Goal: Check status: Check status

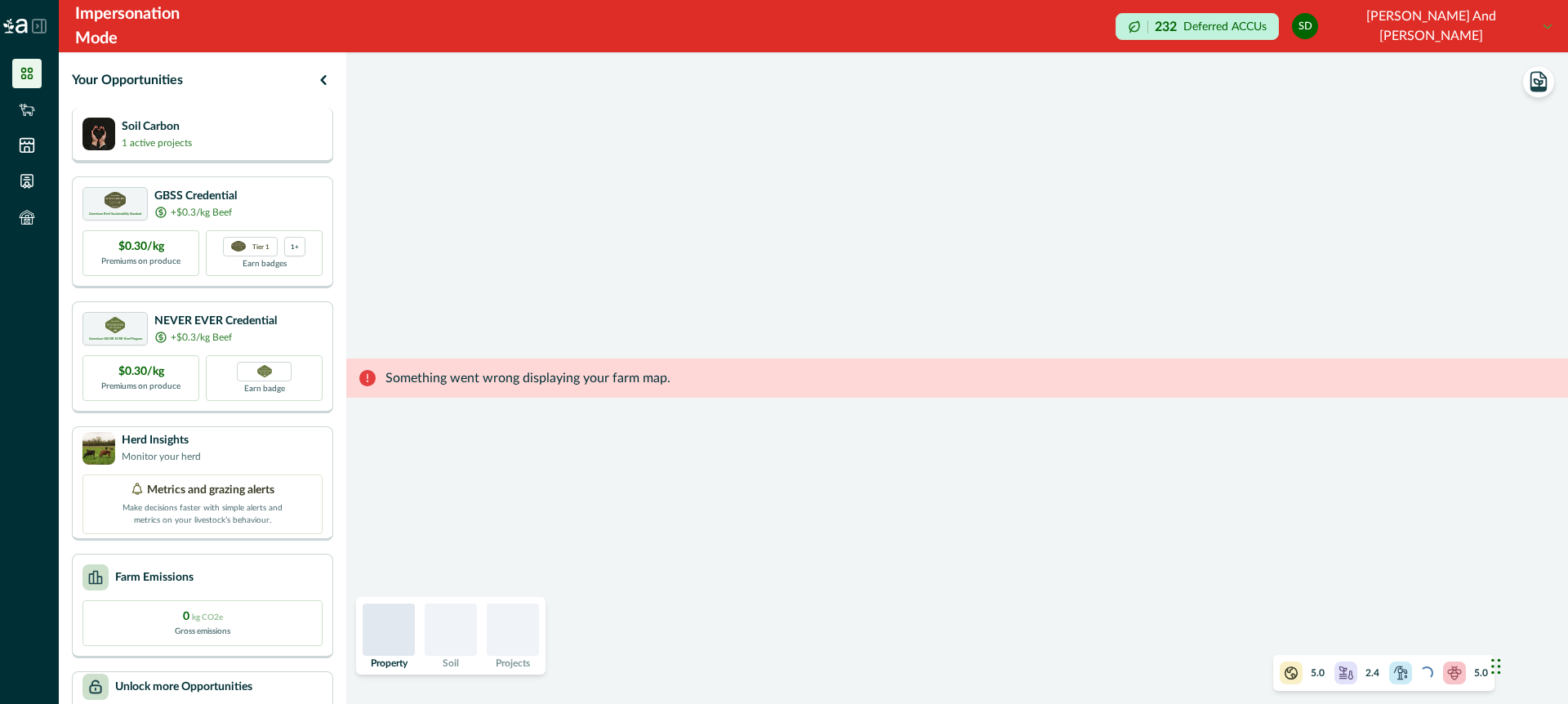
click at [265, 137] on div "Soil Carbon 1 active projects" at bounding box center [202, 133] width 240 height 32
click at [165, 144] on p "1 active projects" at bounding box center [157, 142] width 70 height 14
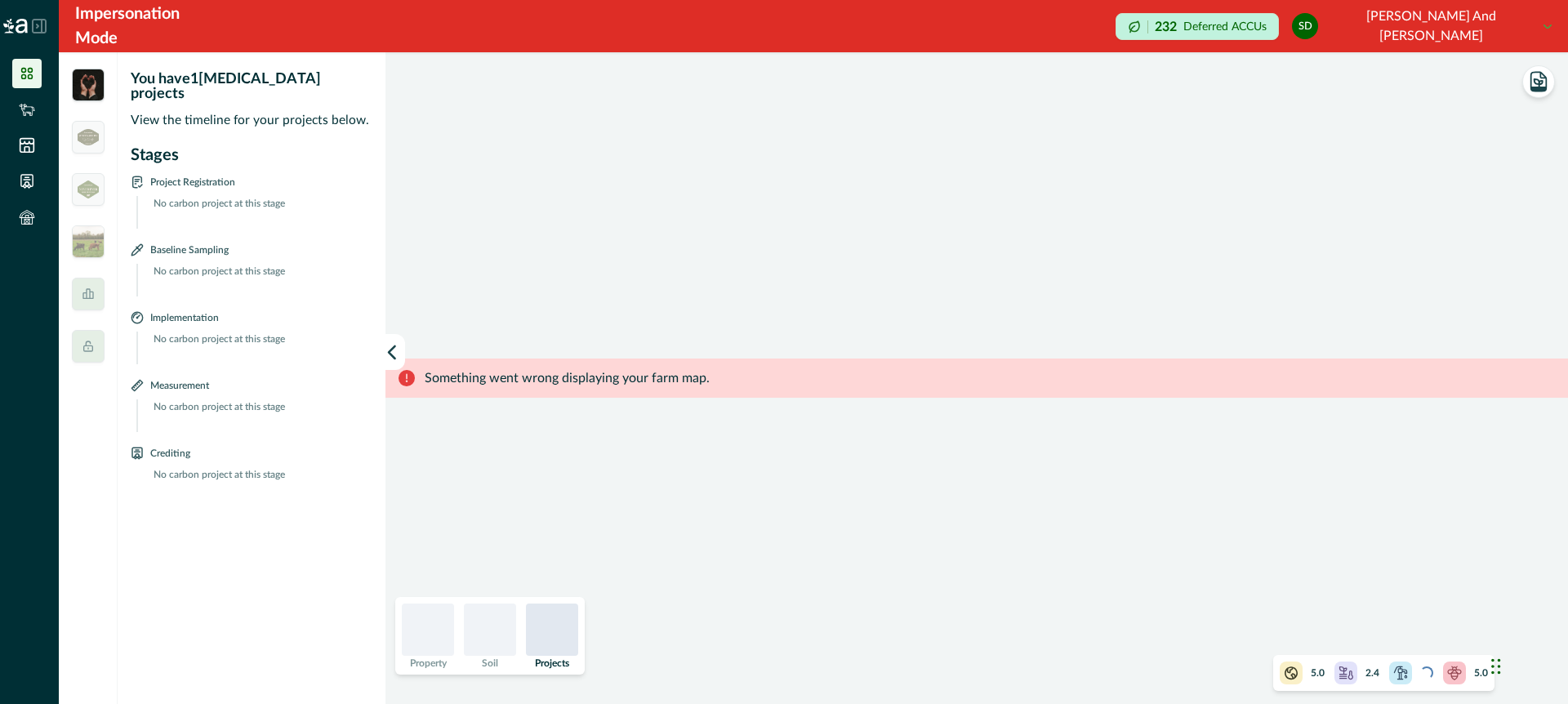
click at [550, 624] on div at bounding box center [552, 630] width 52 height 52
click at [394, 341] on button "button" at bounding box center [395, 352] width 20 height 36
